Goal: Task Accomplishment & Management: Manage account settings

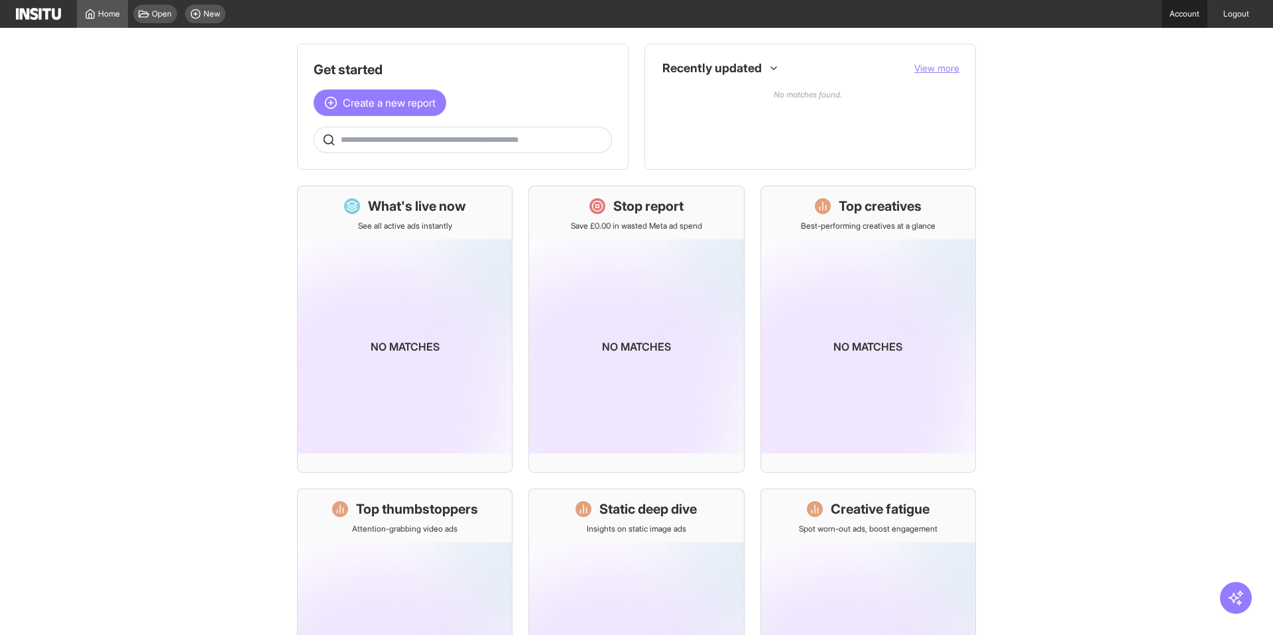
click at [1180, 17] on link "Account" at bounding box center [1185, 14] width 46 height 28
click at [1177, 11] on link "Account" at bounding box center [1185, 14] width 46 height 28
